Goal: Find specific page/section: Find specific page/section

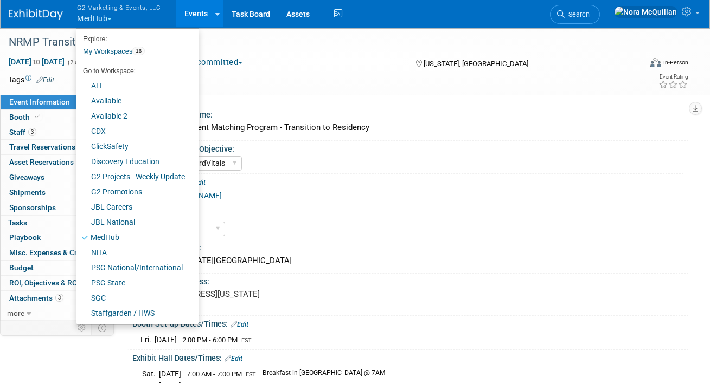
select select "Medhub & BoardVitals"
select select "Tier 2"
click at [91, 20] on button "G2 Marketing & Events, LLC MedHub" at bounding box center [125, 14] width 98 height 28
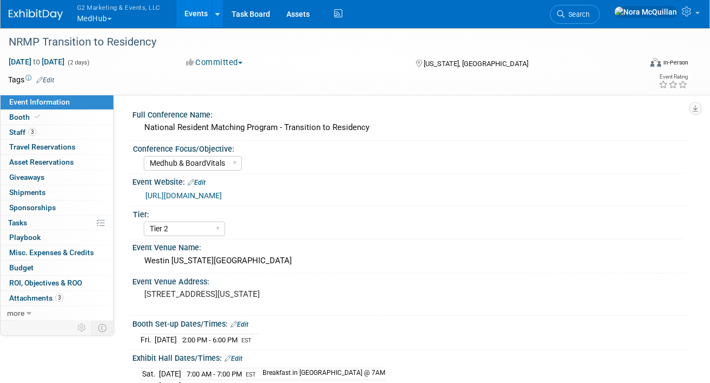
click at [91, 20] on button "G2 Marketing & Events, LLC MedHub" at bounding box center [125, 14] width 98 height 28
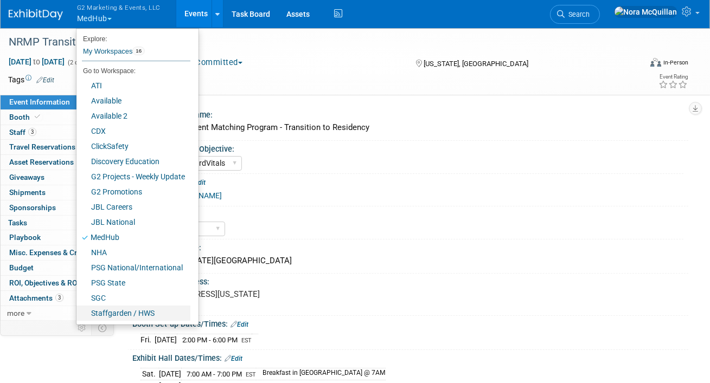
click at [111, 310] on link "Staffgarden / HWS" at bounding box center [133, 313] width 114 height 15
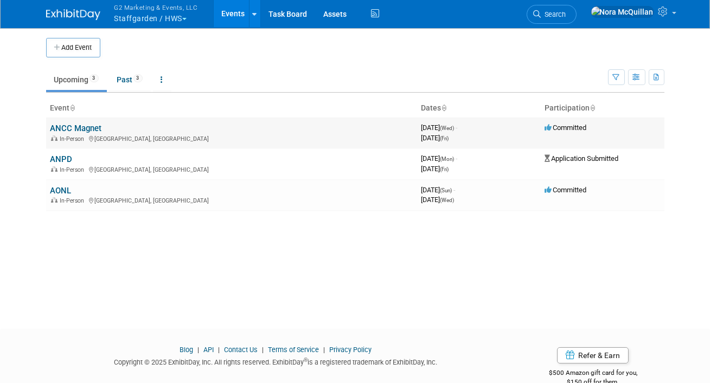
click at [84, 126] on link "ANCC Magnet" at bounding box center [76, 129] width 52 height 10
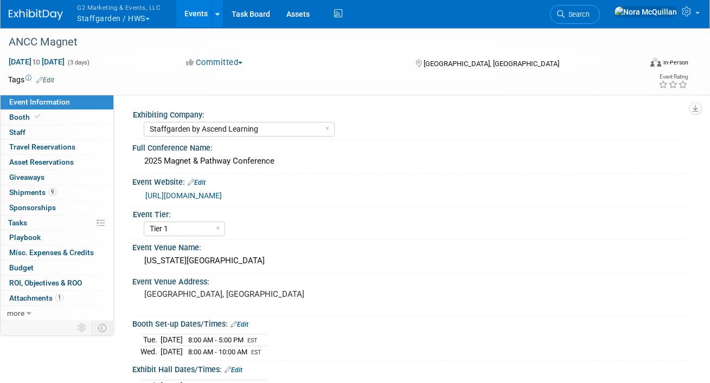
select select "Staffgarden by Ascend Learning"
select select "Tier 1"
select select "No"
